Goal: Task Accomplishment & Management: Use online tool/utility

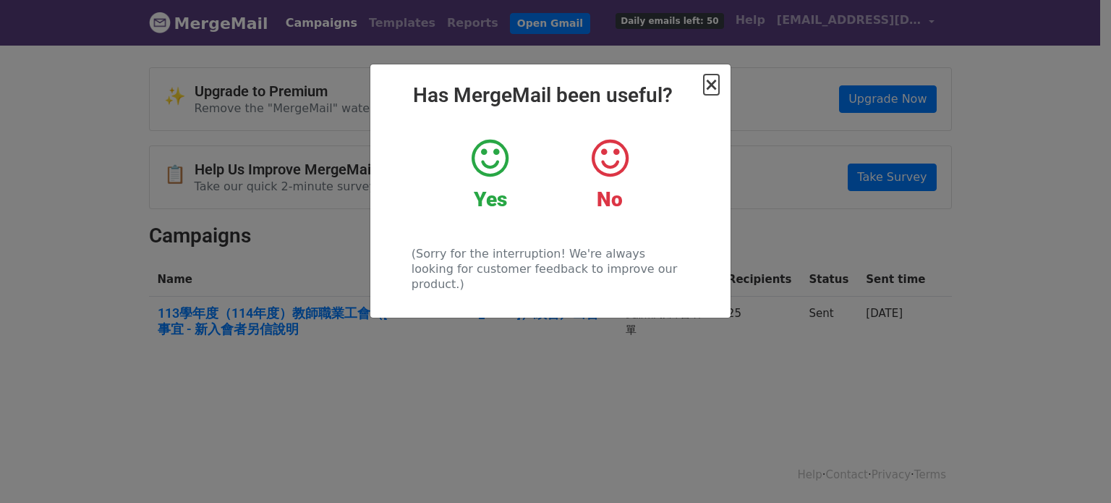
click at [709, 83] on span "×" at bounding box center [711, 85] width 14 height 20
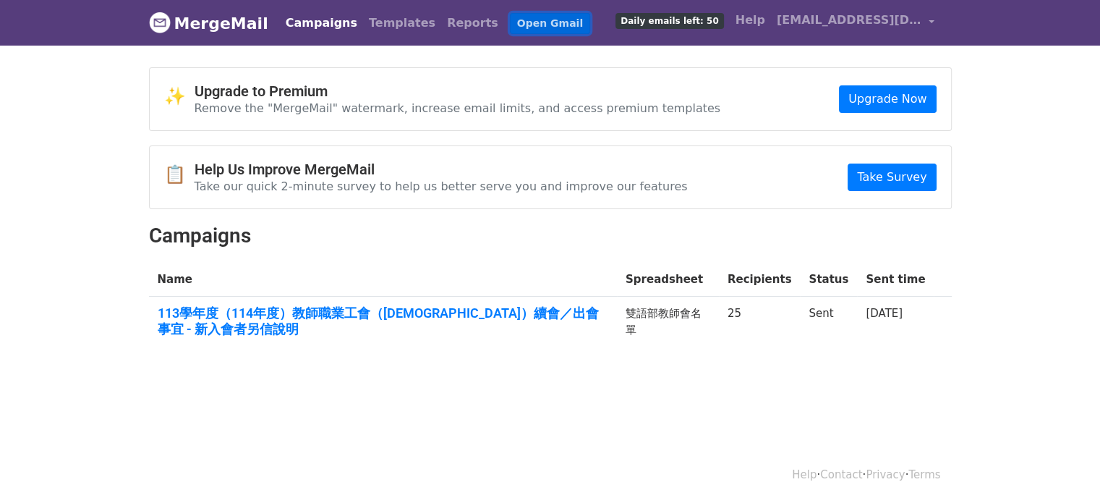
click at [512, 25] on link "Open Gmail" at bounding box center [550, 23] width 80 height 21
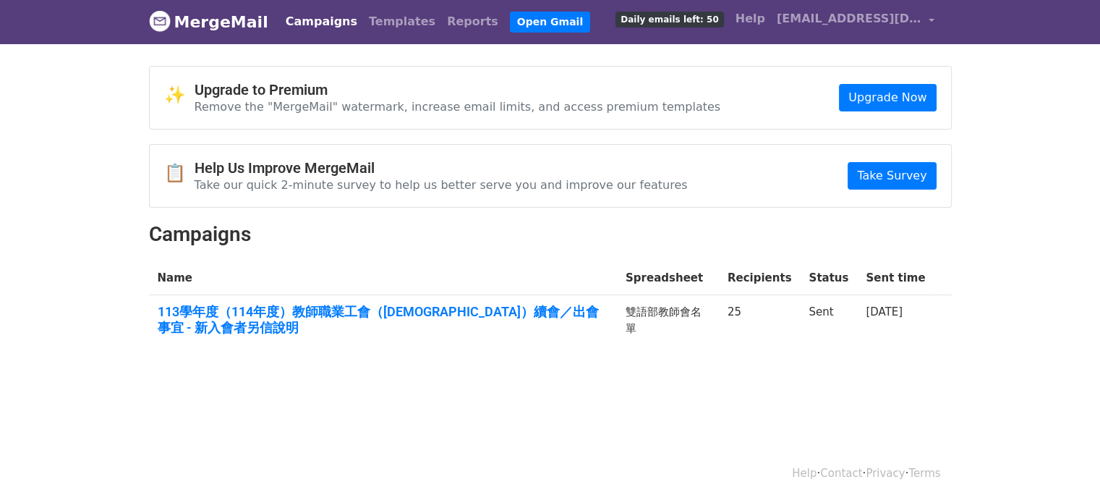
click at [313, 20] on link "Campaigns" at bounding box center [321, 21] width 83 height 29
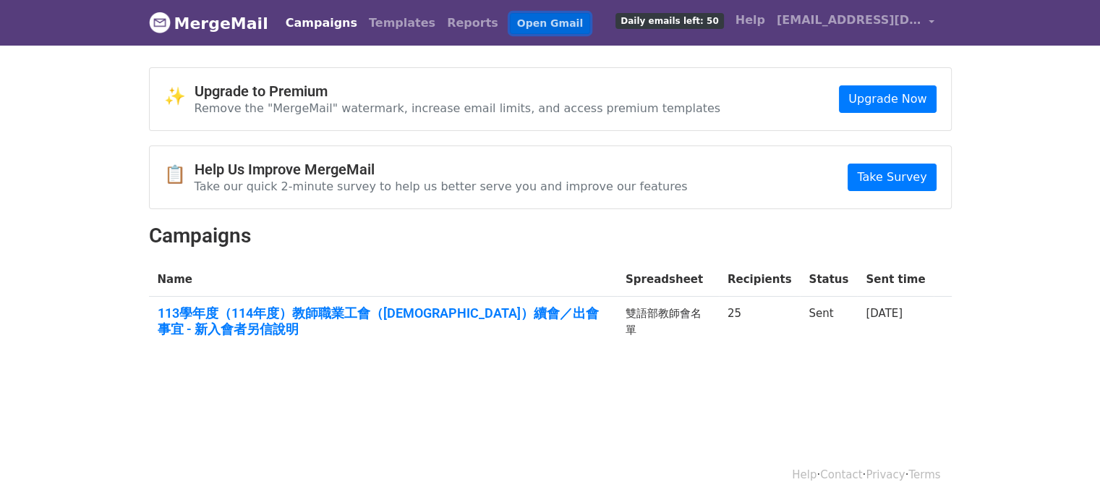
click at [521, 21] on link "Open Gmail" at bounding box center [550, 23] width 80 height 21
click at [510, 27] on link "Open Gmail" at bounding box center [550, 23] width 80 height 21
click at [402, 28] on link "Templates" at bounding box center [402, 23] width 78 height 29
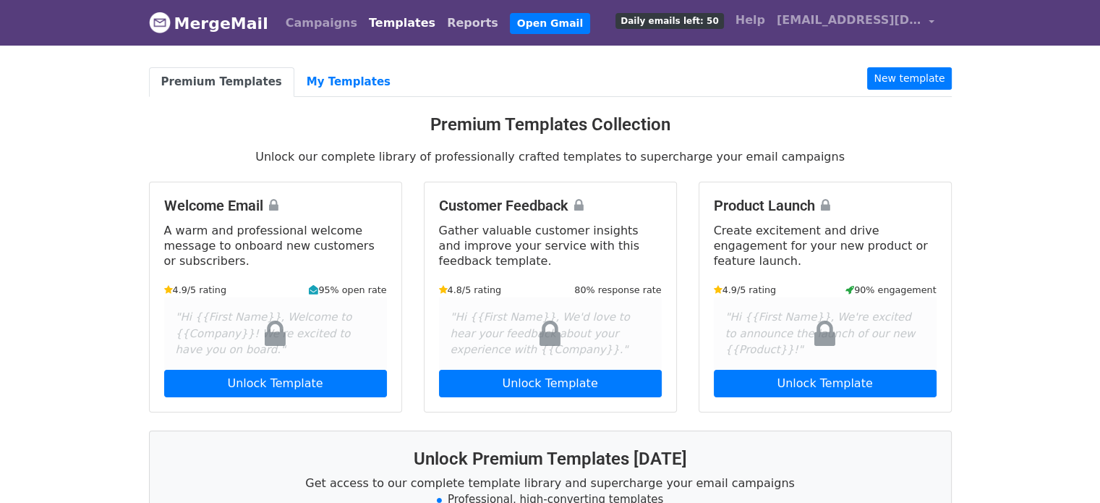
click at [441, 26] on link "Reports" at bounding box center [472, 23] width 63 height 29
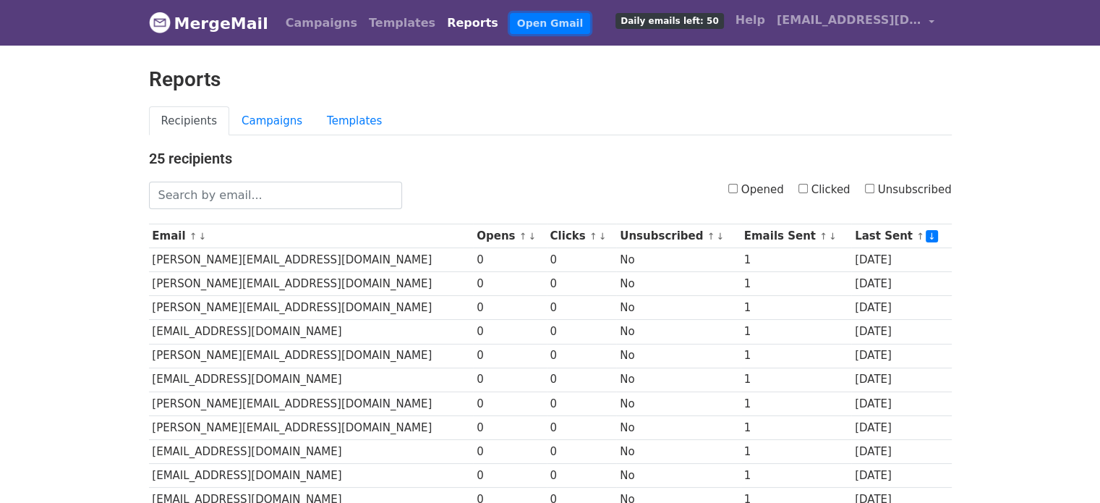
click at [510, 27] on link "Open Gmail" at bounding box center [550, 23] width 80 height 21
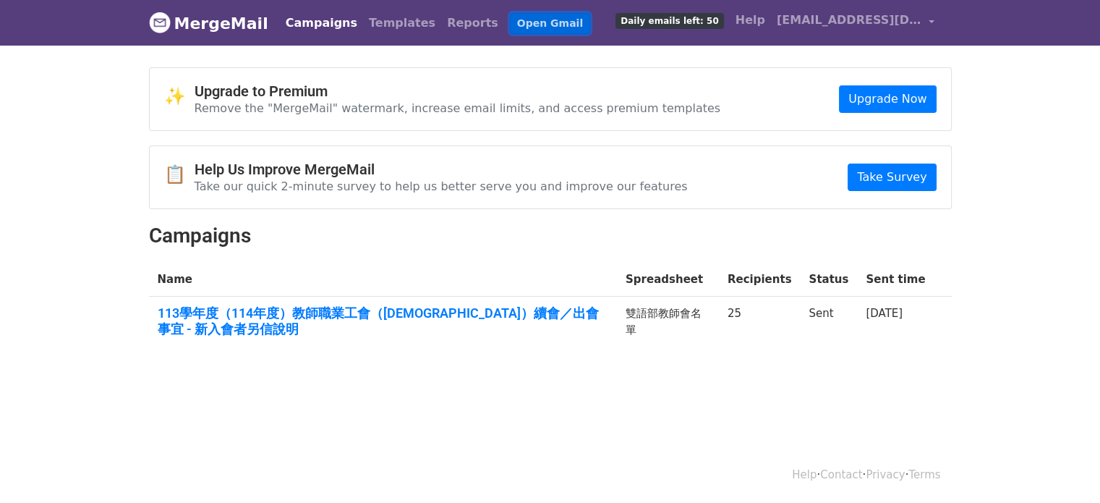
click at [511, 24] on link "Open Gmail" at bounding box center [550, 23] width 80 height 21
click at [220, 25] on link "MergeMail" at bounding box center [208, 23] width 119 height 30
click at [306, 25] on link "Campaigns" at bounding box center [321, 23] width 83 height 29
click at [510, 17] on link "Open Gmail" at bounding box center [550, 23] width 80 height 21
click at [510, 22] on link "Open Gmail" at bounding box center [550, 23] width 80 height 21
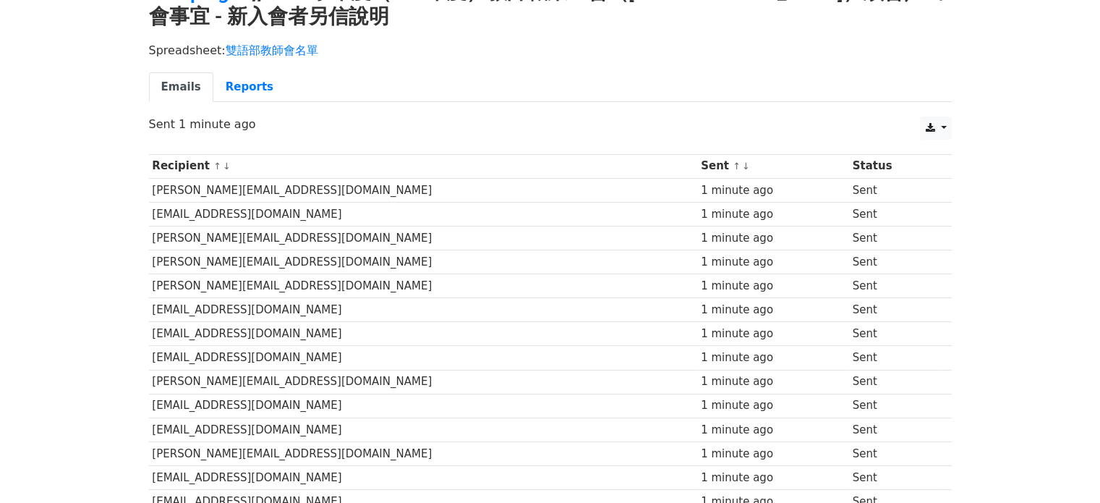
scroll to position [75, 0]
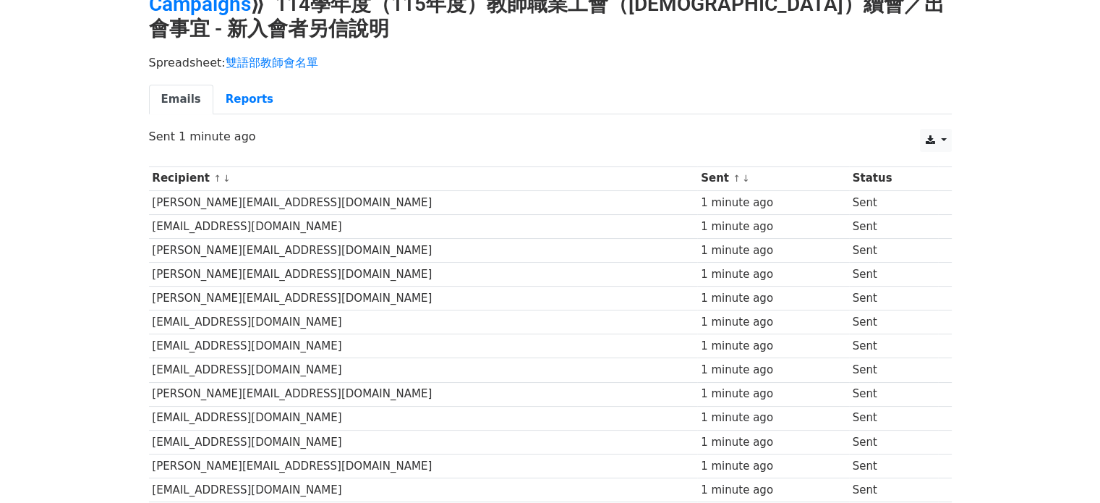
click at [694, 82] on div "Spreadsheet: 雙語部教師會名單 Emails Reports" at bounding box center [550, 88] width 825 height 81
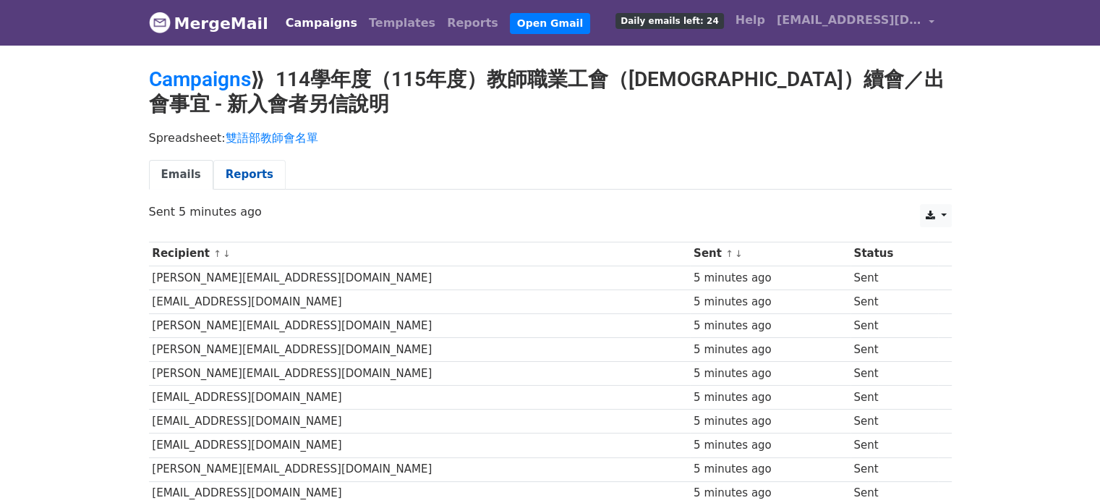
click at [234, 175] on link "Reports" at bounding box center [249, 175] width 72 height 30
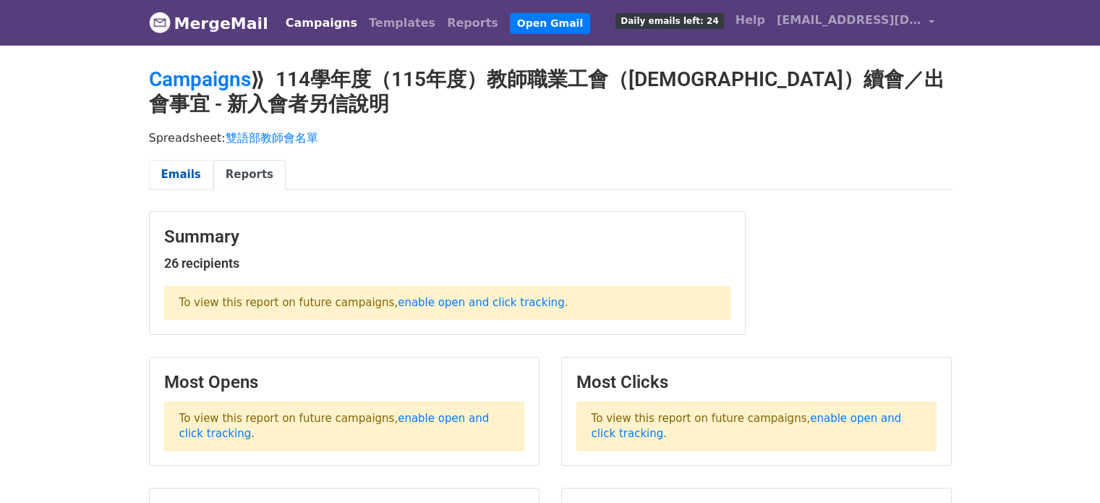
click at [169, 176] on link "Emails" at bounding box center [181, 175] width 64 height 30
